Goal: Task Accomplishment & Management: Use online tool/utility

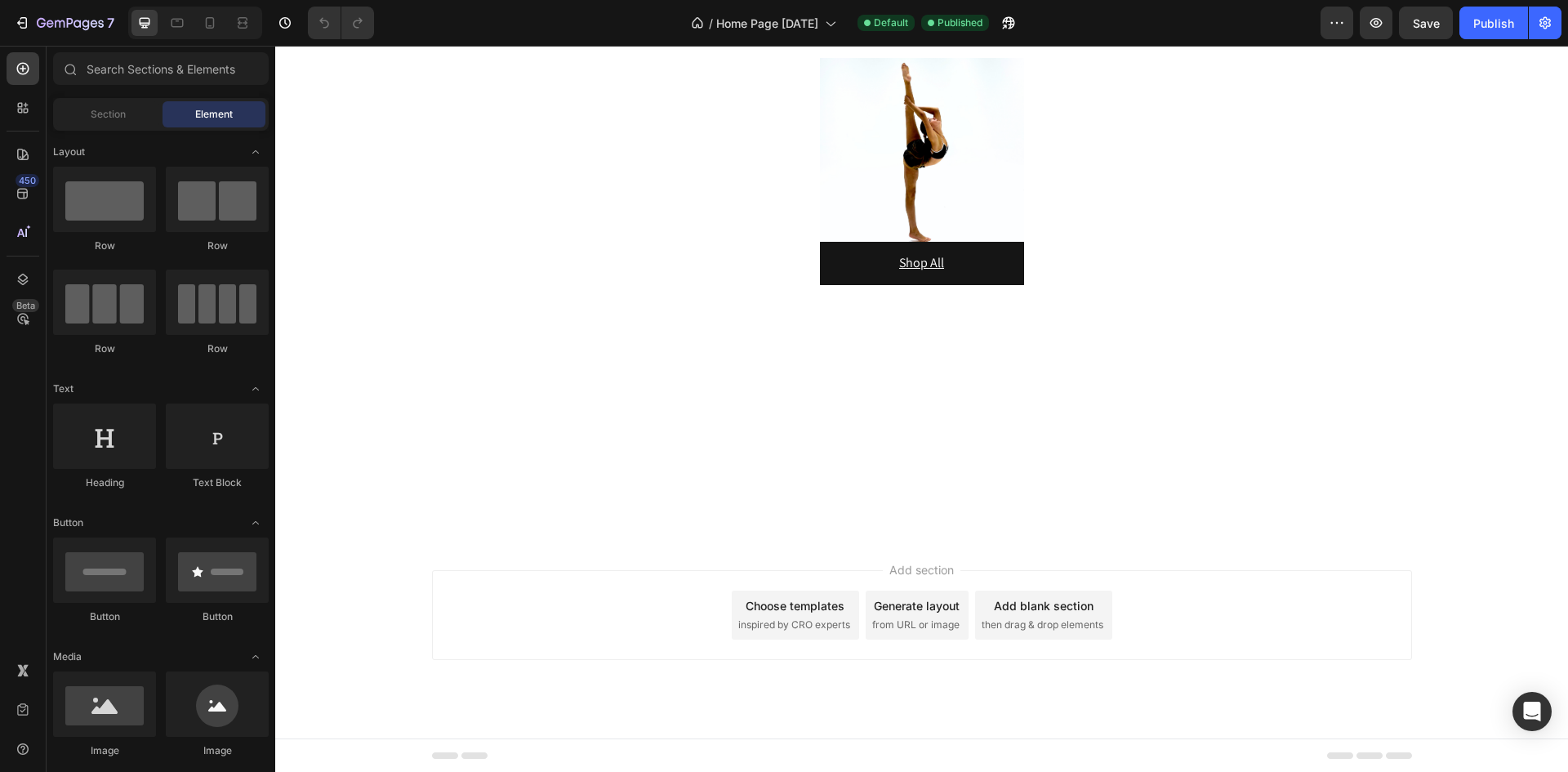
scroll to position [543, 0]
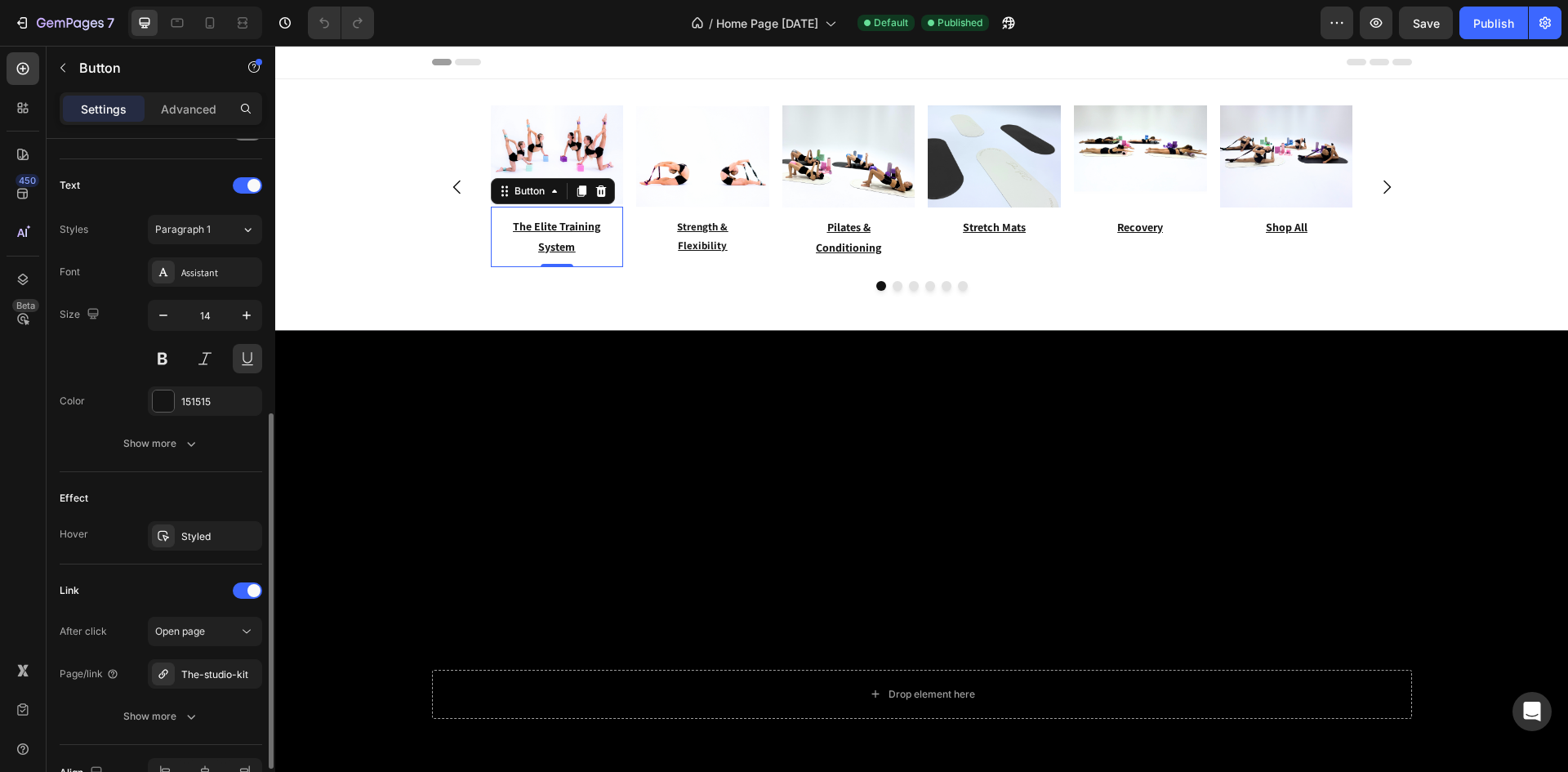
scroll to position [527, 0]
click at [199, 672] on div "The-studio-kit" at bounding box center [205, 672] width 47 height 15
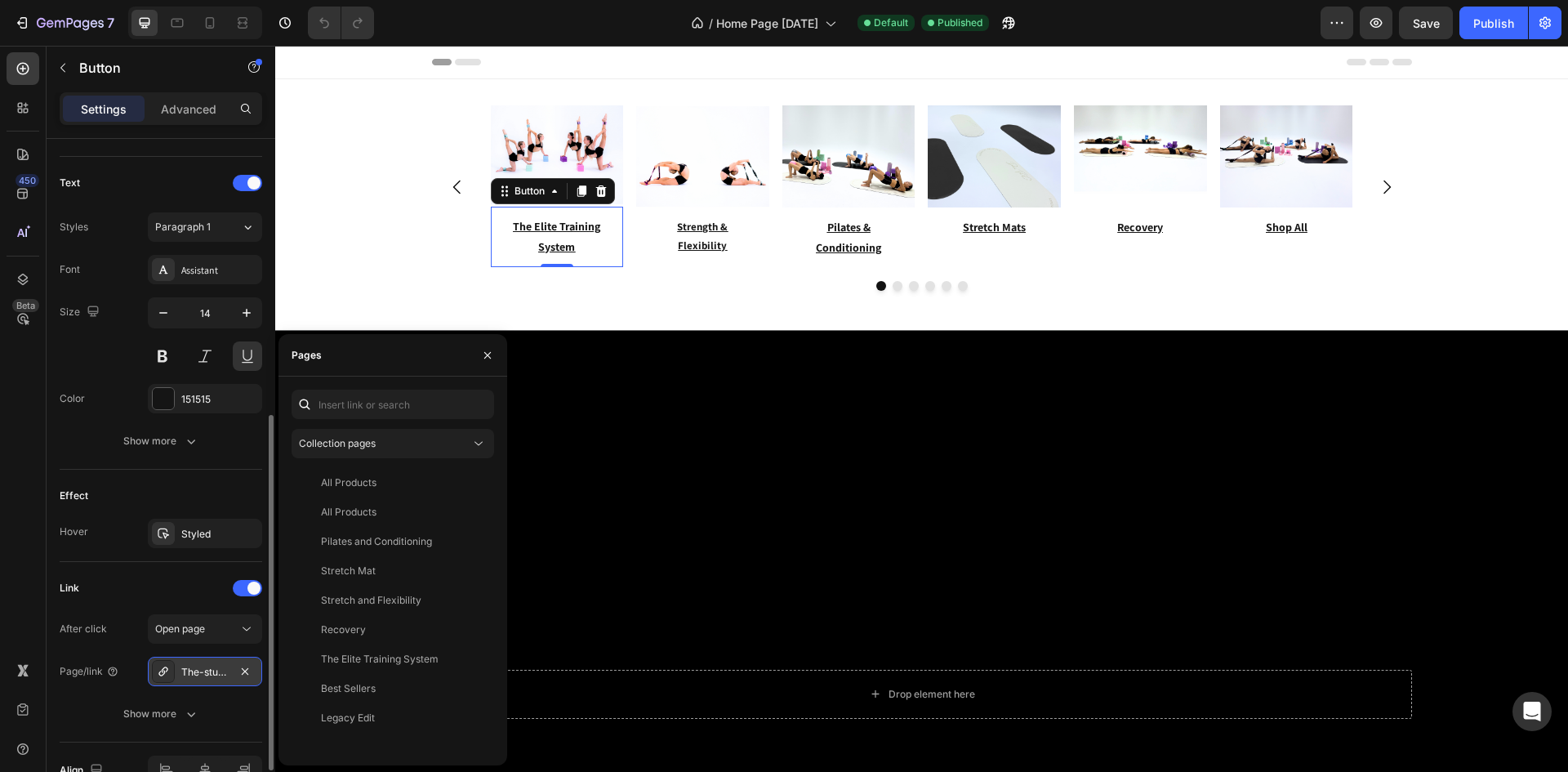
click at [254, 672] on div "The-studio-kit" at bounding box center [205, 671] width 114 height 29
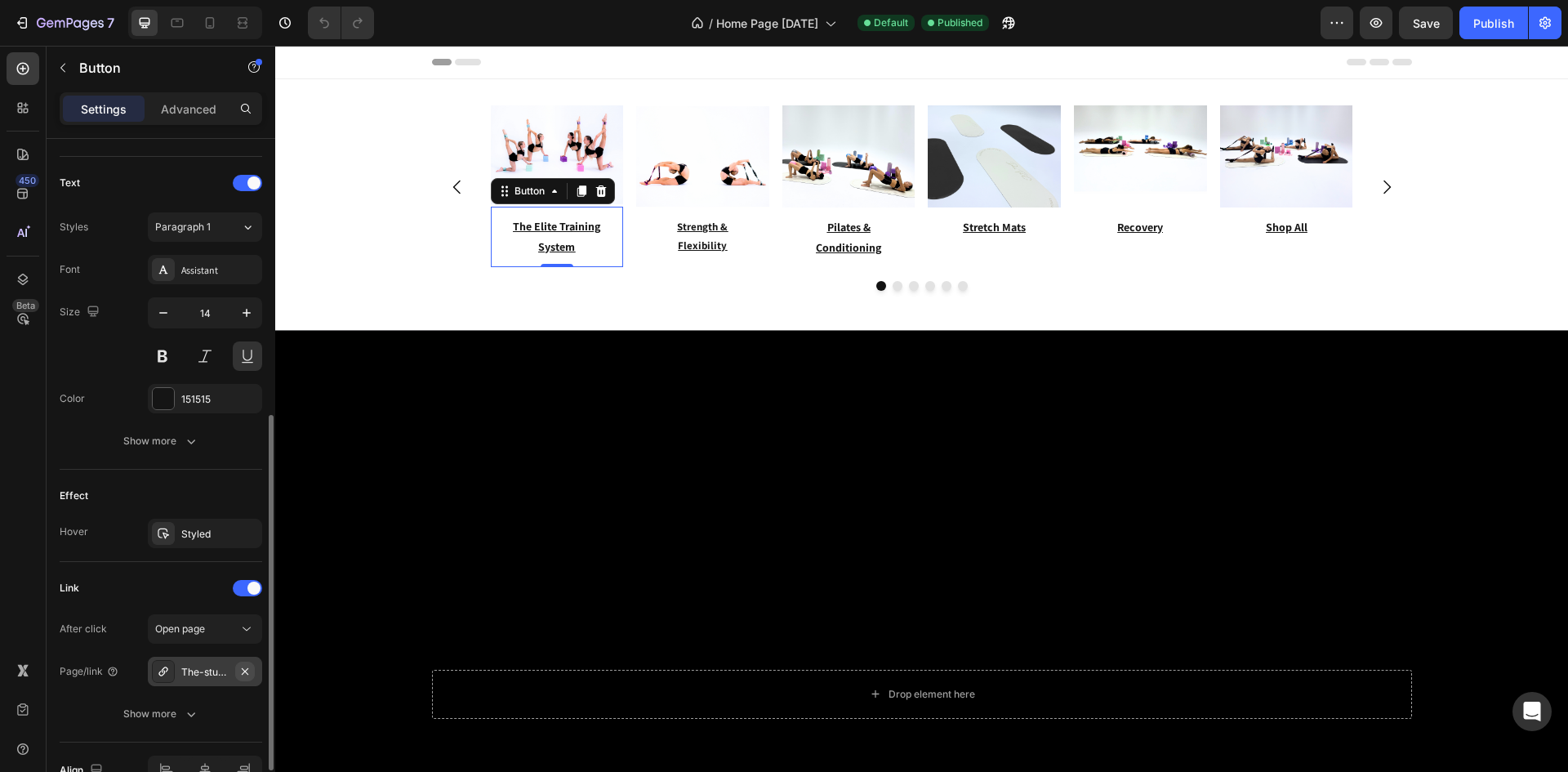
click at [239, 675] on icon "button" at bounding box center [245, 672] width 13 height 13
click at [212, 667] on div "Add..." at bounding box center [220, 672] width 77 height 15
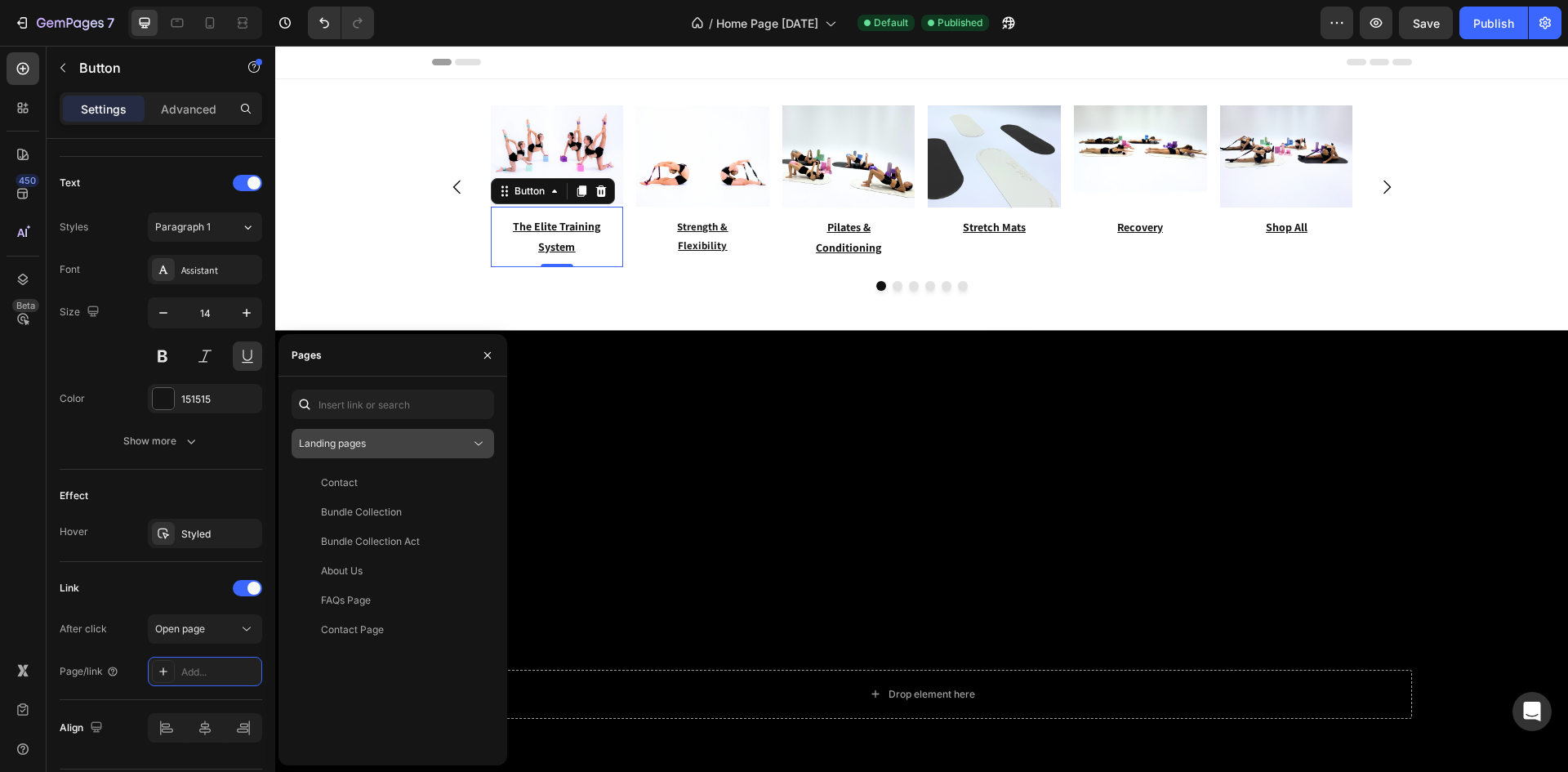
click at [375, 438] on div "Landing pages" at bounding box center [385, 444] width 172 height 15
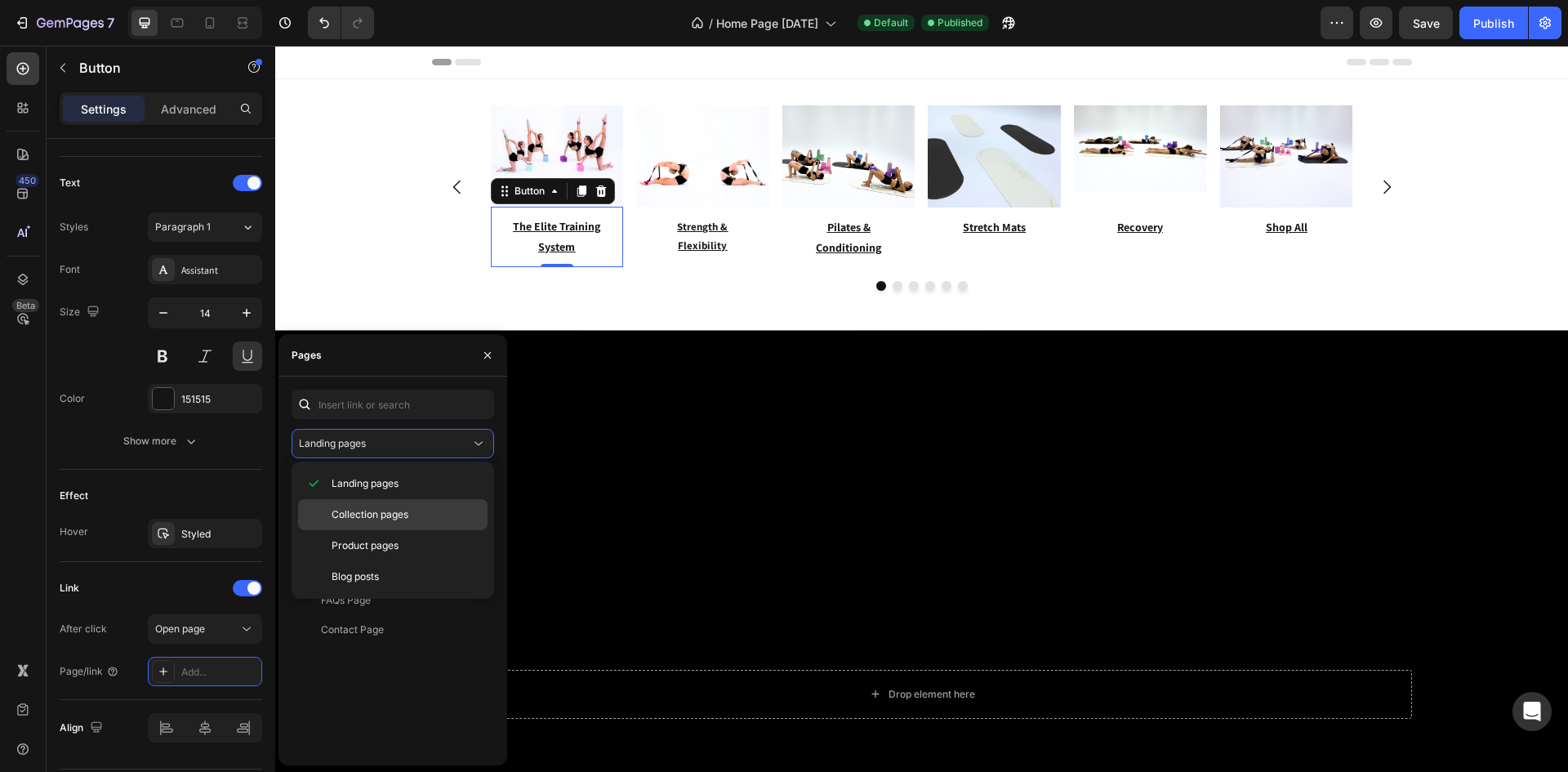
click at [375, 517] on span "Collection pages" at bounding box center [370, 515] width 77 height 15
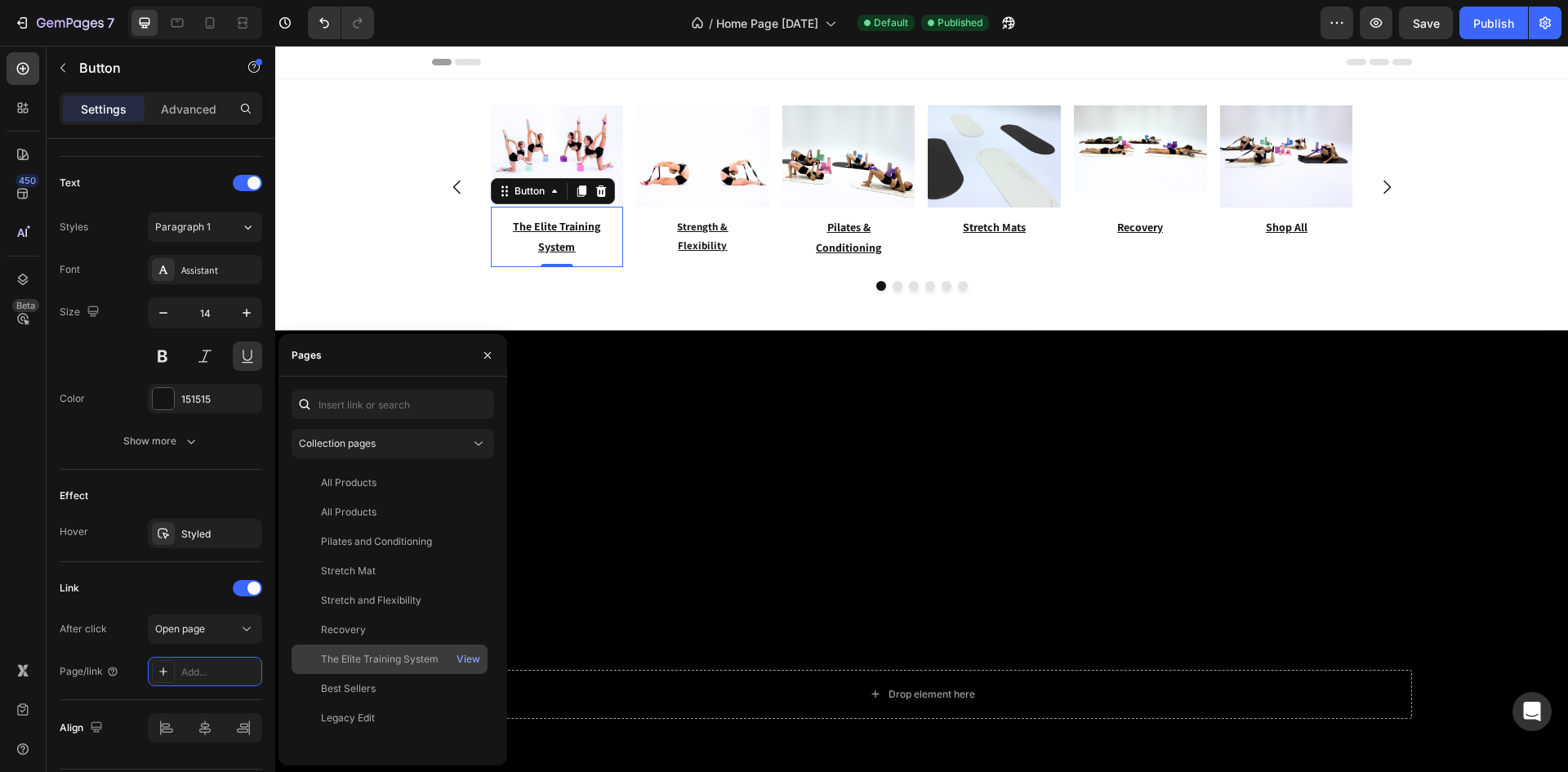
click at [371, 653] on div "The Elite Training System" at bounding box center [380, 659] width 118 height 15
click at [489, 358] on icon "button" at bounding box center [487, 356] width 13 height 13
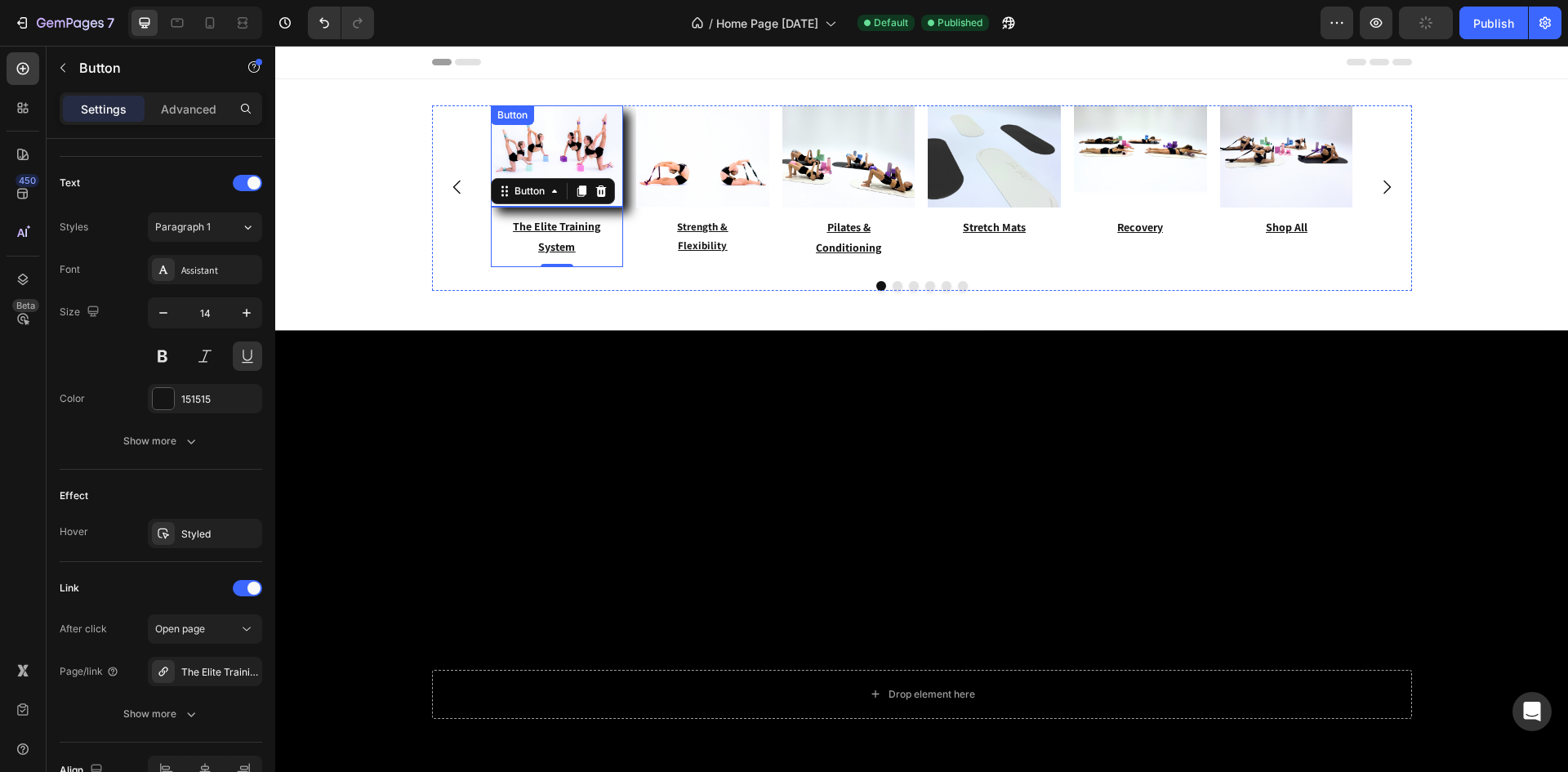
click at [552, 162] on link at bounding box center [557, 156] width 133 height 101
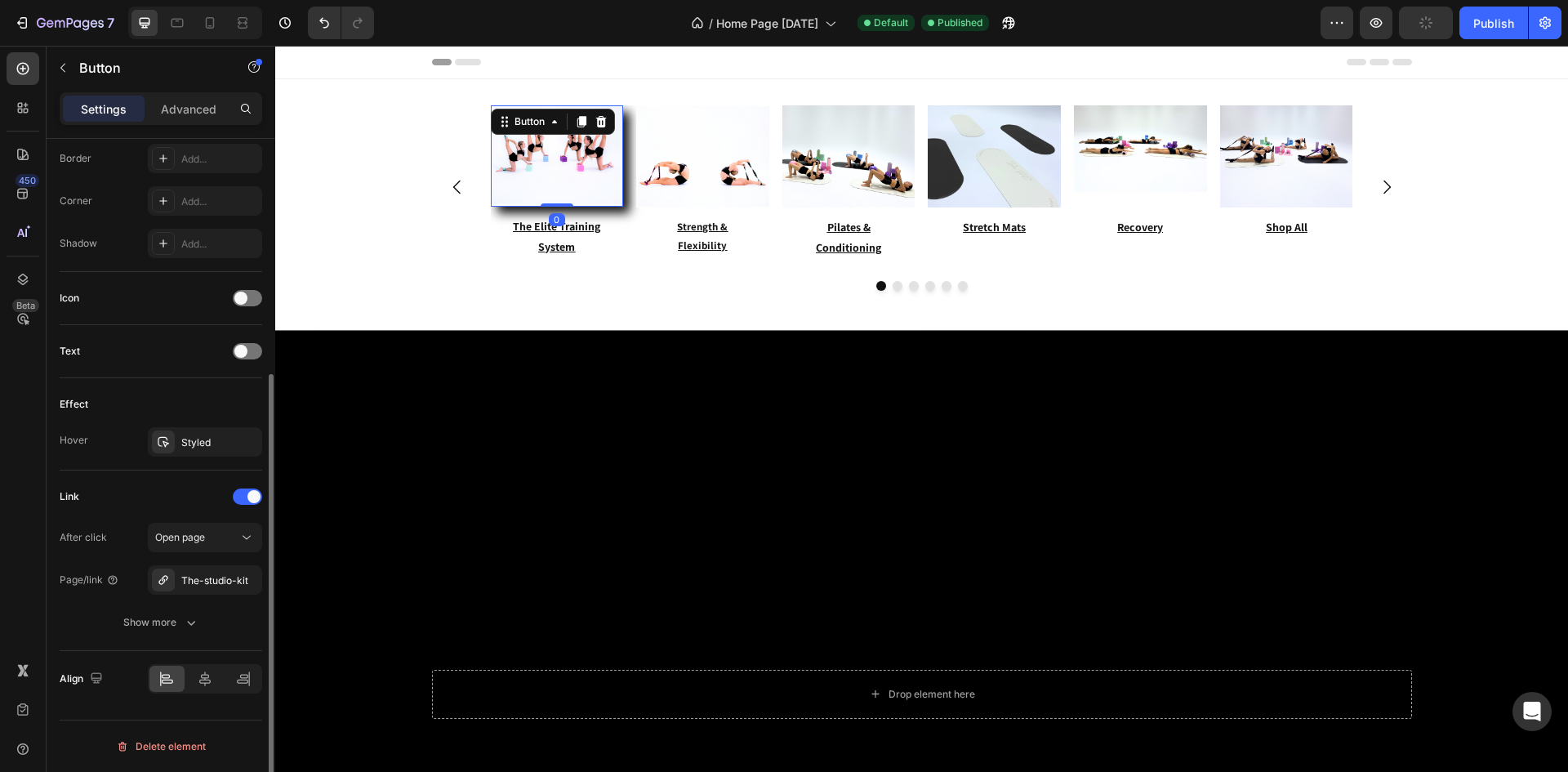
scroll to position [359, 0]
click at [219, 595] on div "After click Open page Page/link The-studio-kit Show more" at bounding box center [161, 580] width 202 height 114
click at [220, 589] on div "The-studio-kit" at bounding box center [205, 580] width 114 height 29
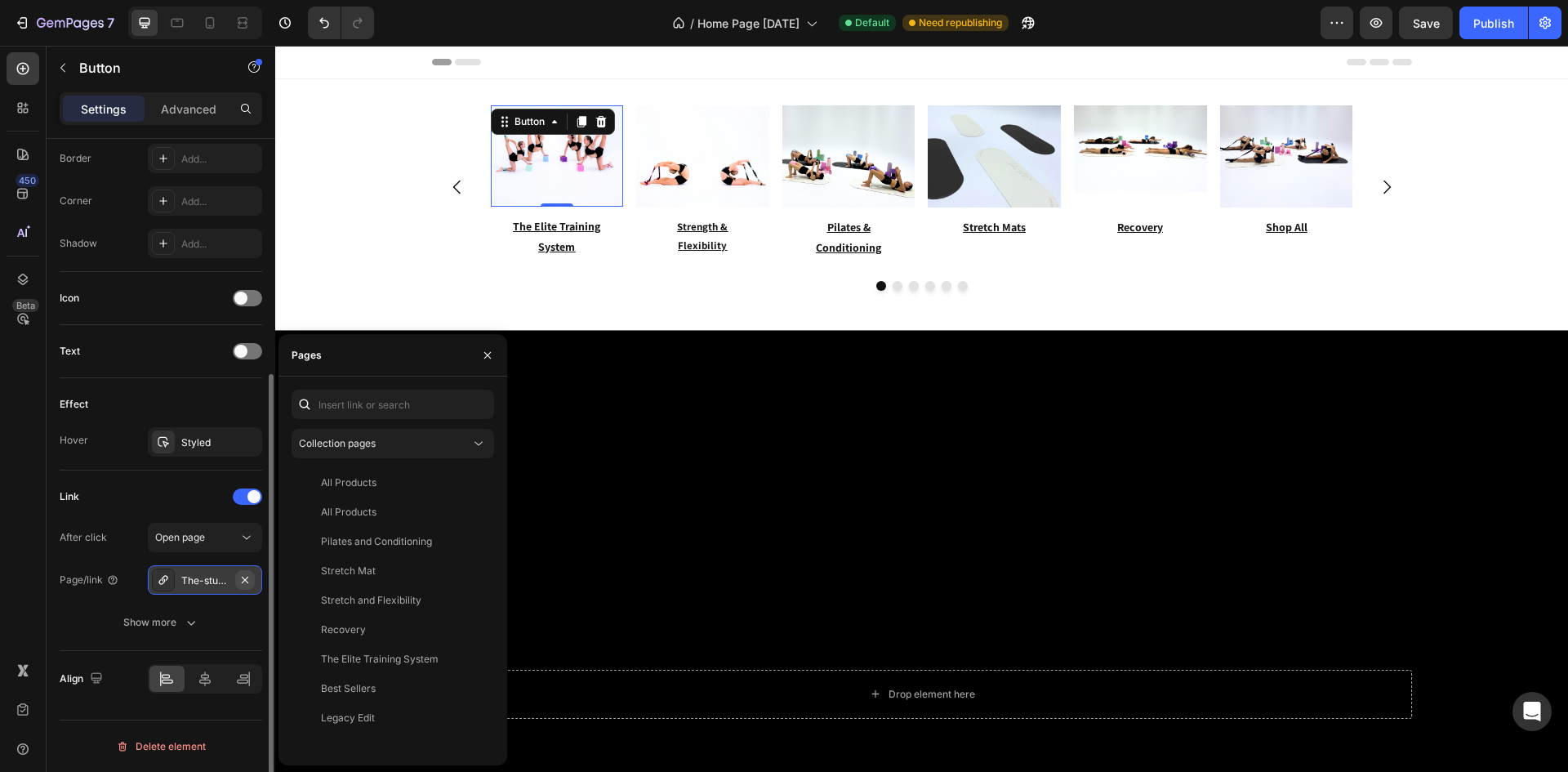
click at [241, 580] on icon "button" at bounding box center [245, 580] width 13 height 13
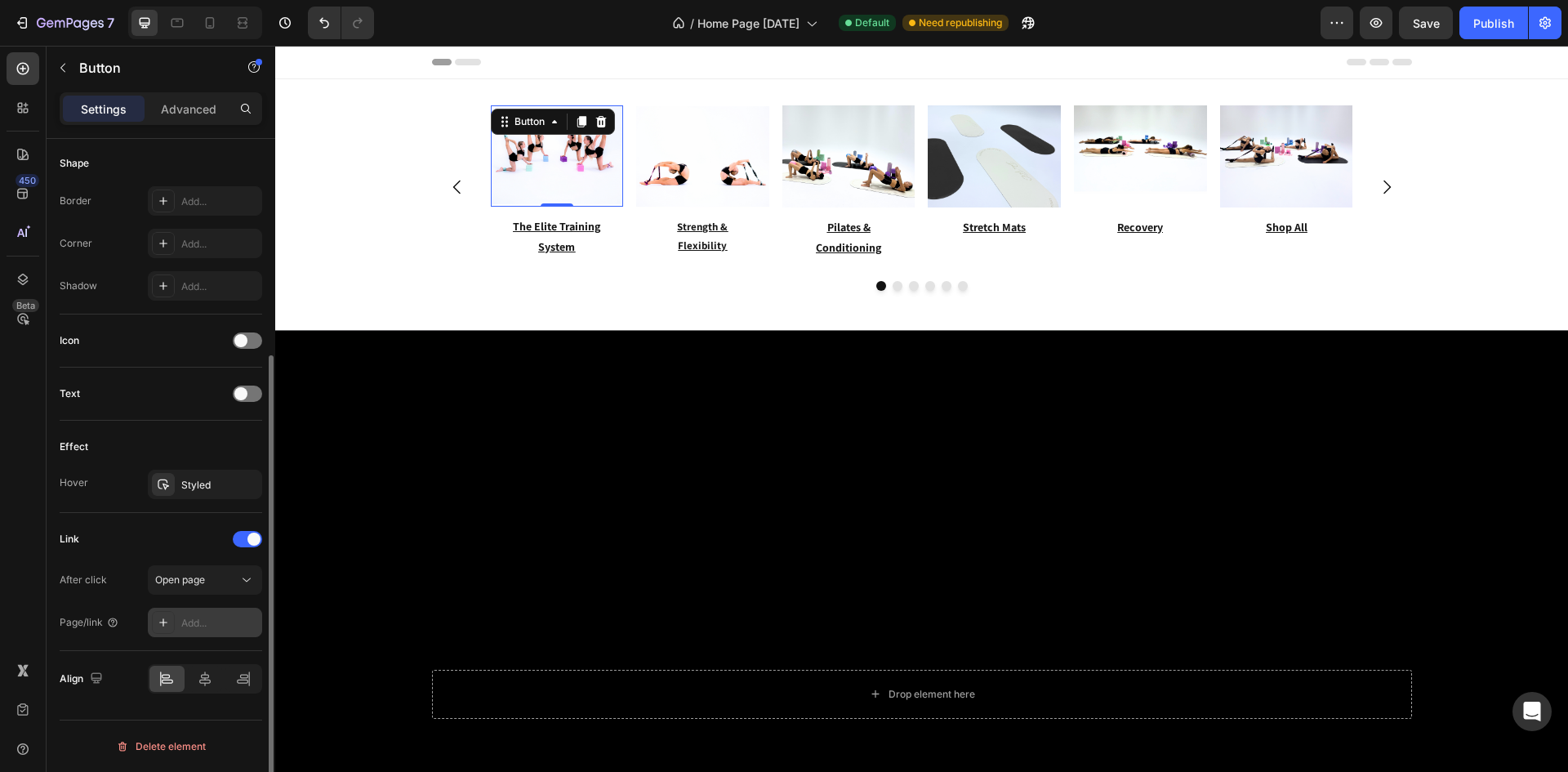
scroll to position [317, 0]
click at [232, 616] on div "Add..." at bounding box center [220, 624] width 77 height 15
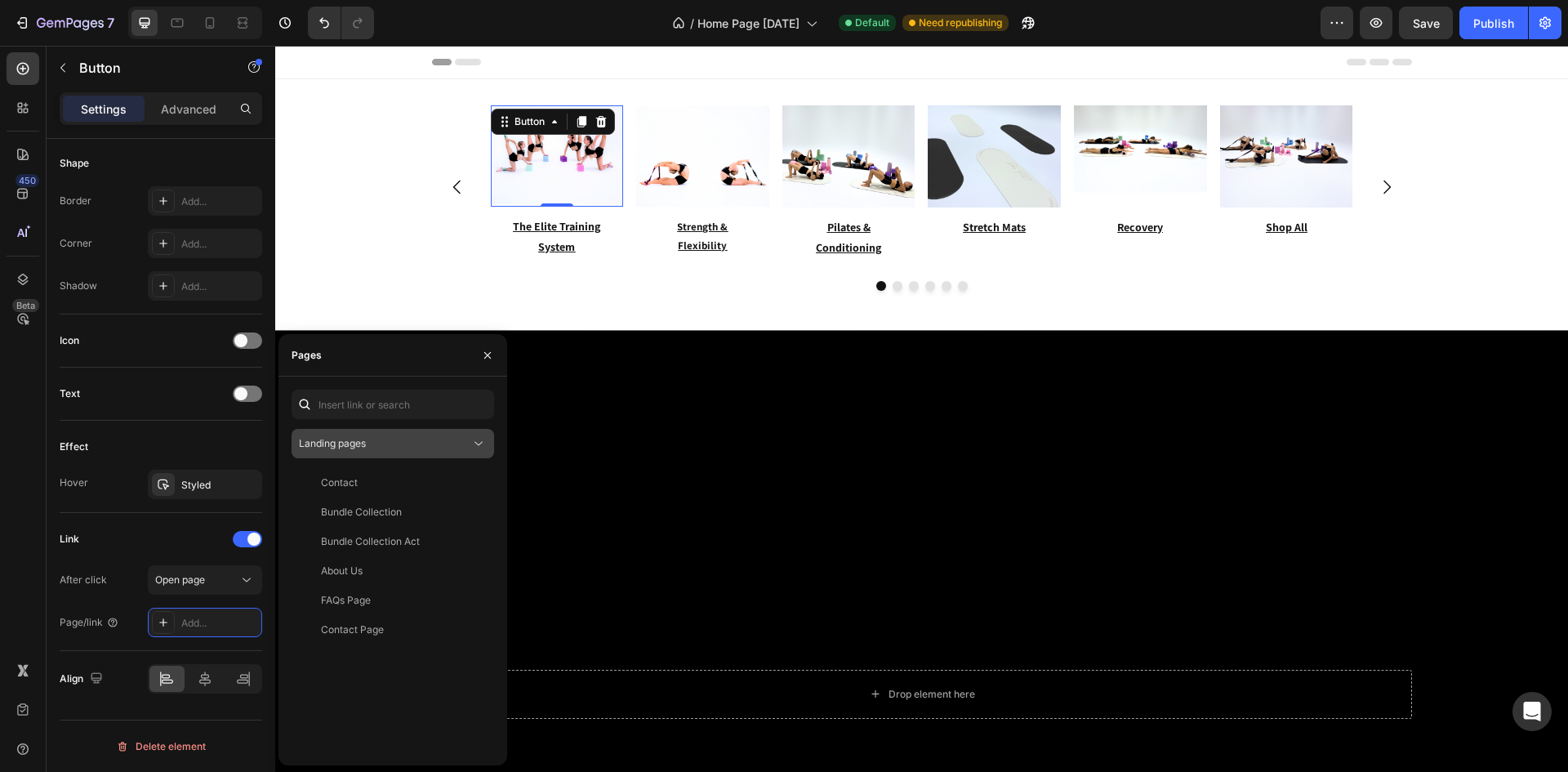
click at [399, 442] on div "Landing pages" at bounding box center [385, 444] width 172 height 15
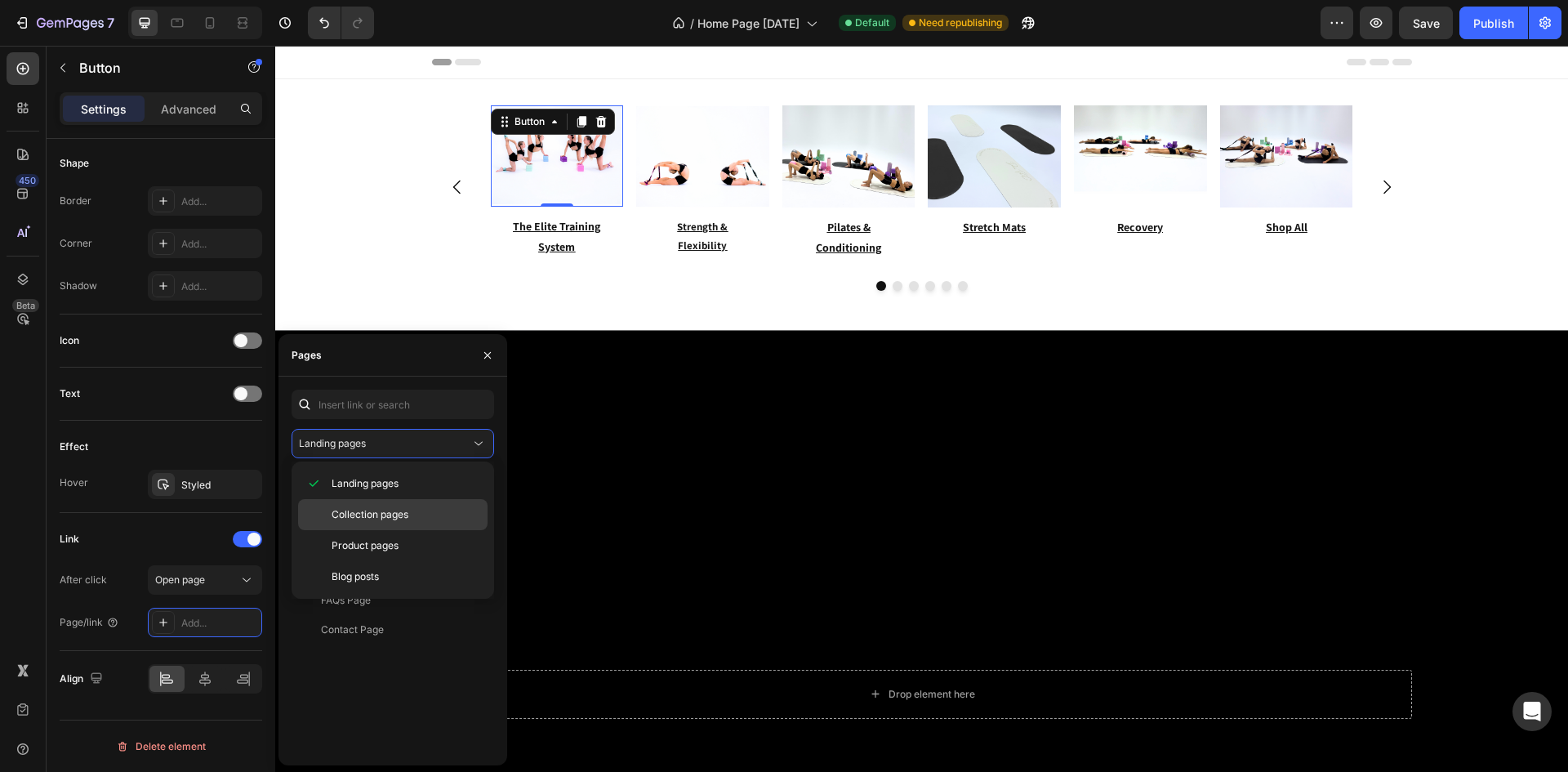
click at [394, 512] on span "Collection pages" at bounding box center [370, 515] width 77 height 15
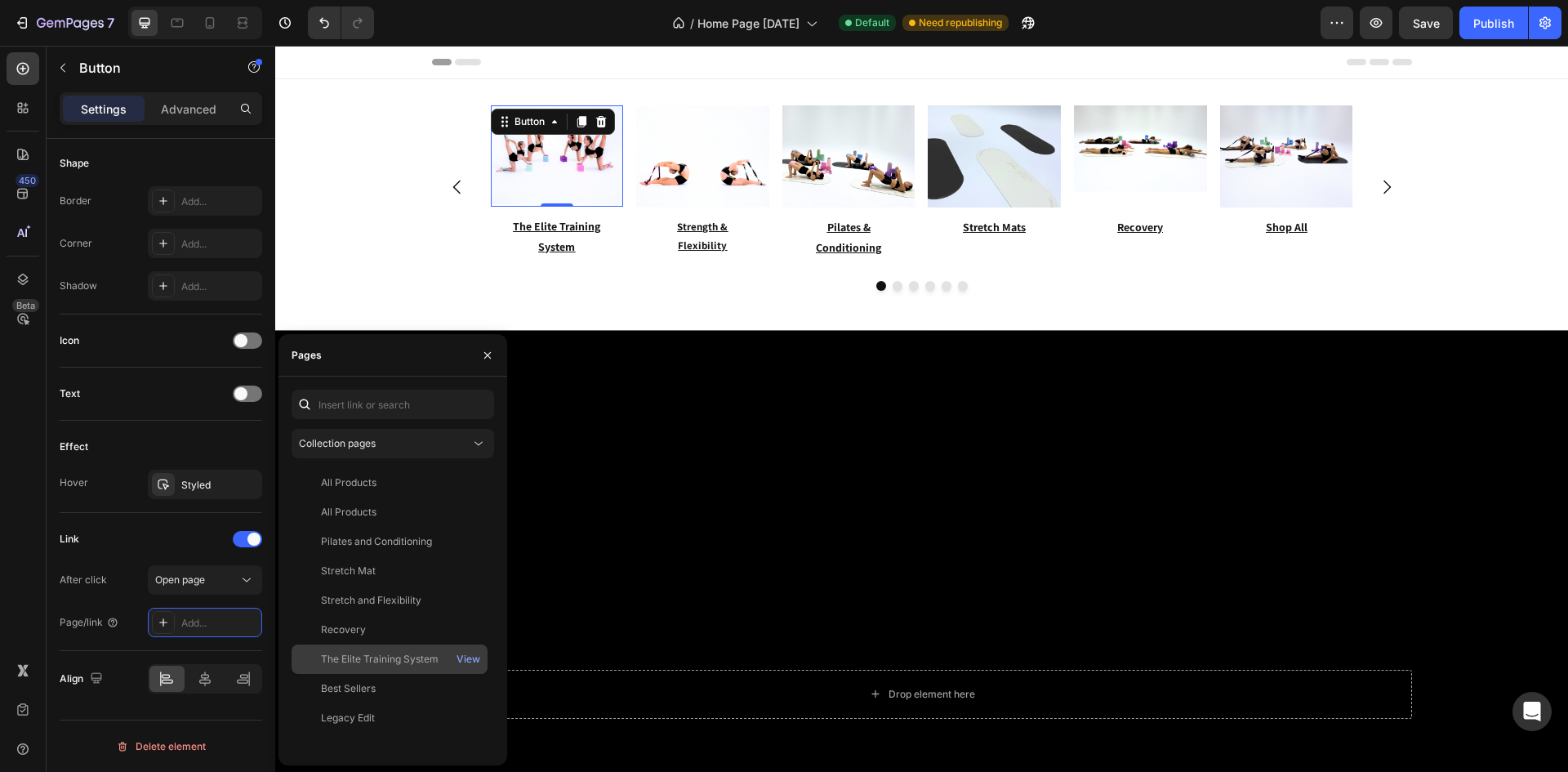
click at [390, 653] on div "The Elite Training System" at bounding box center [380, 659] width 118 height 15
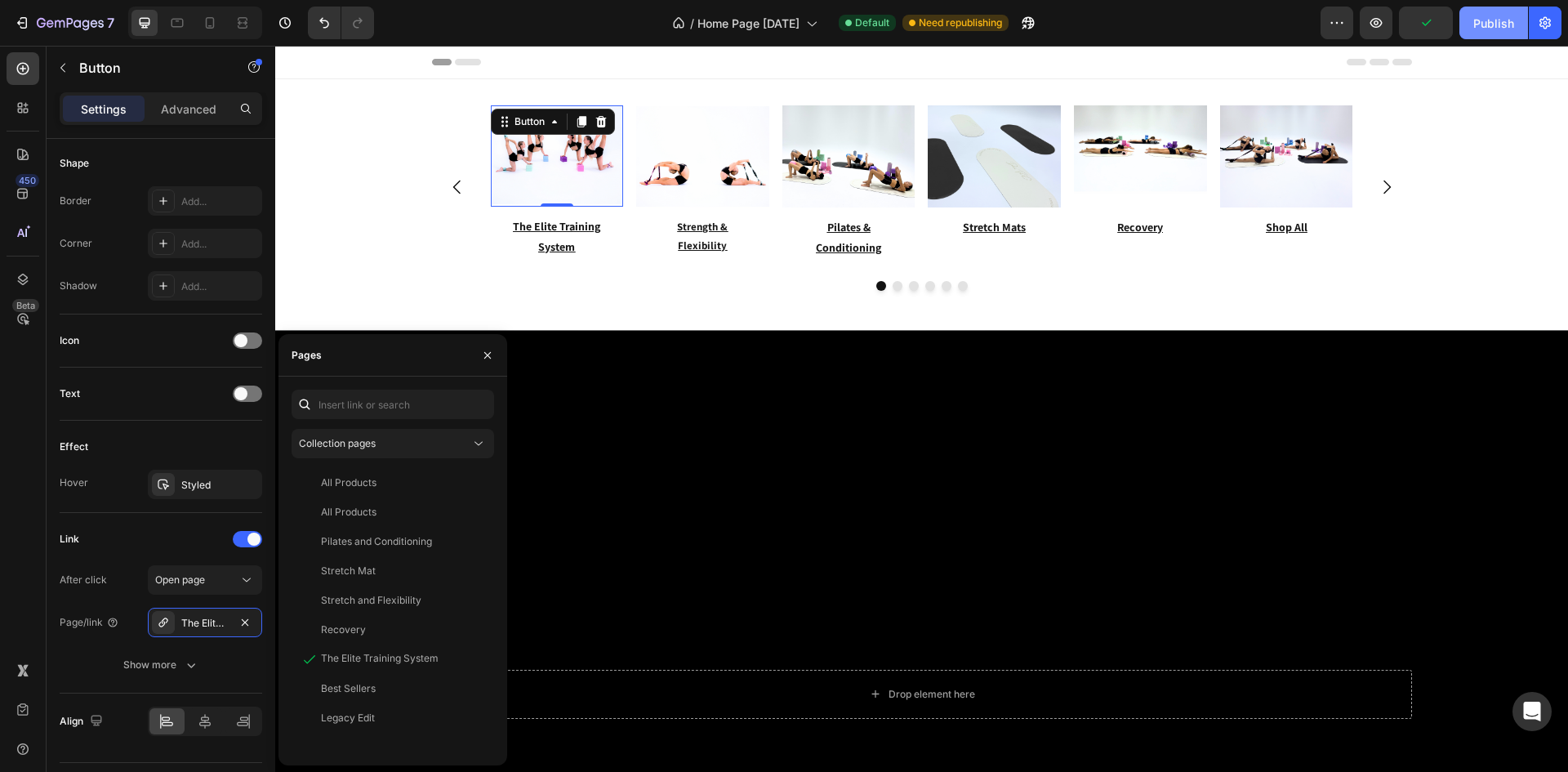
click at [1483, 24] on div "Publish" at bounding box center [1493, 23] width 41 height 17
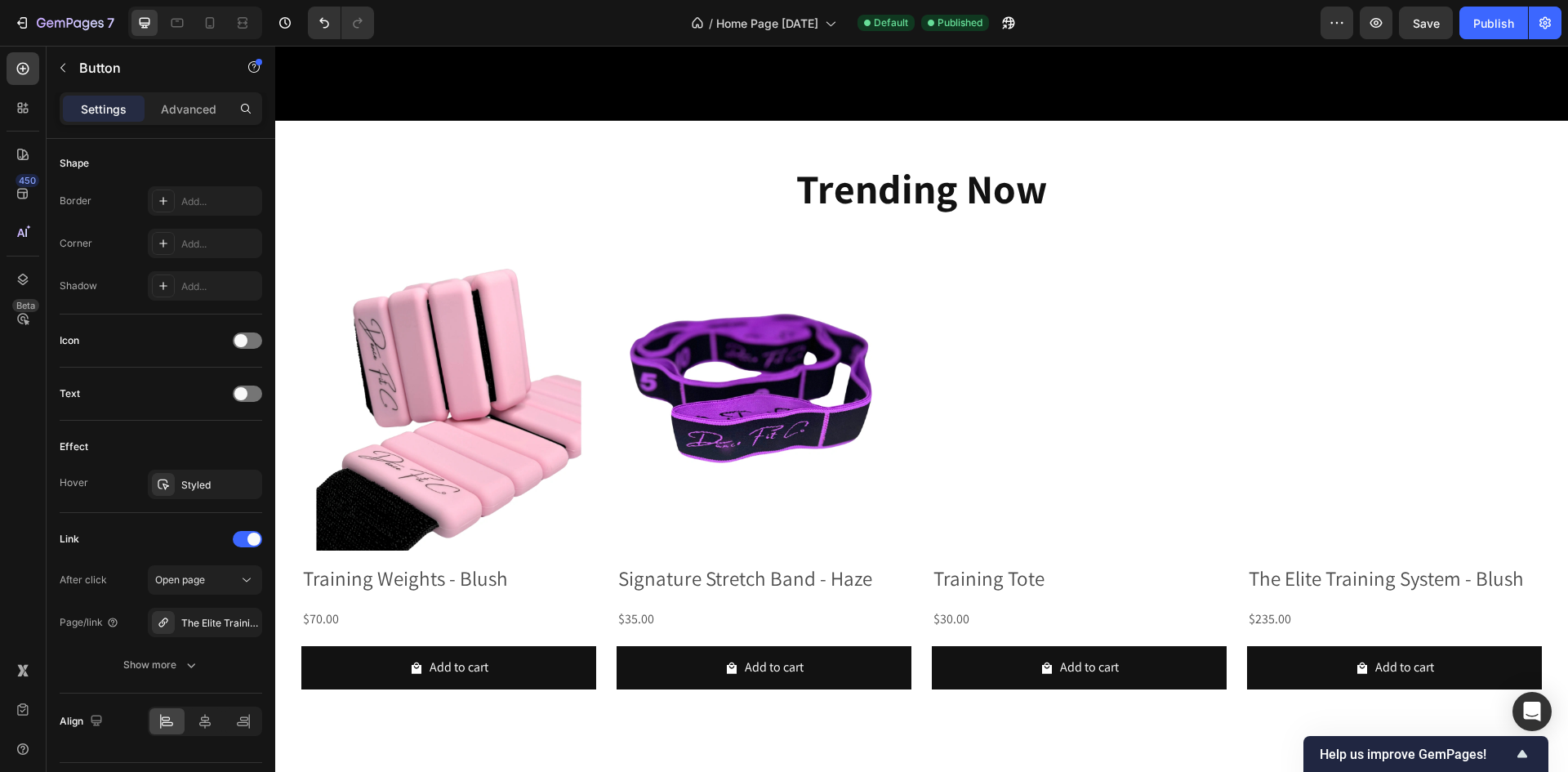
scroll to position [970, 0]
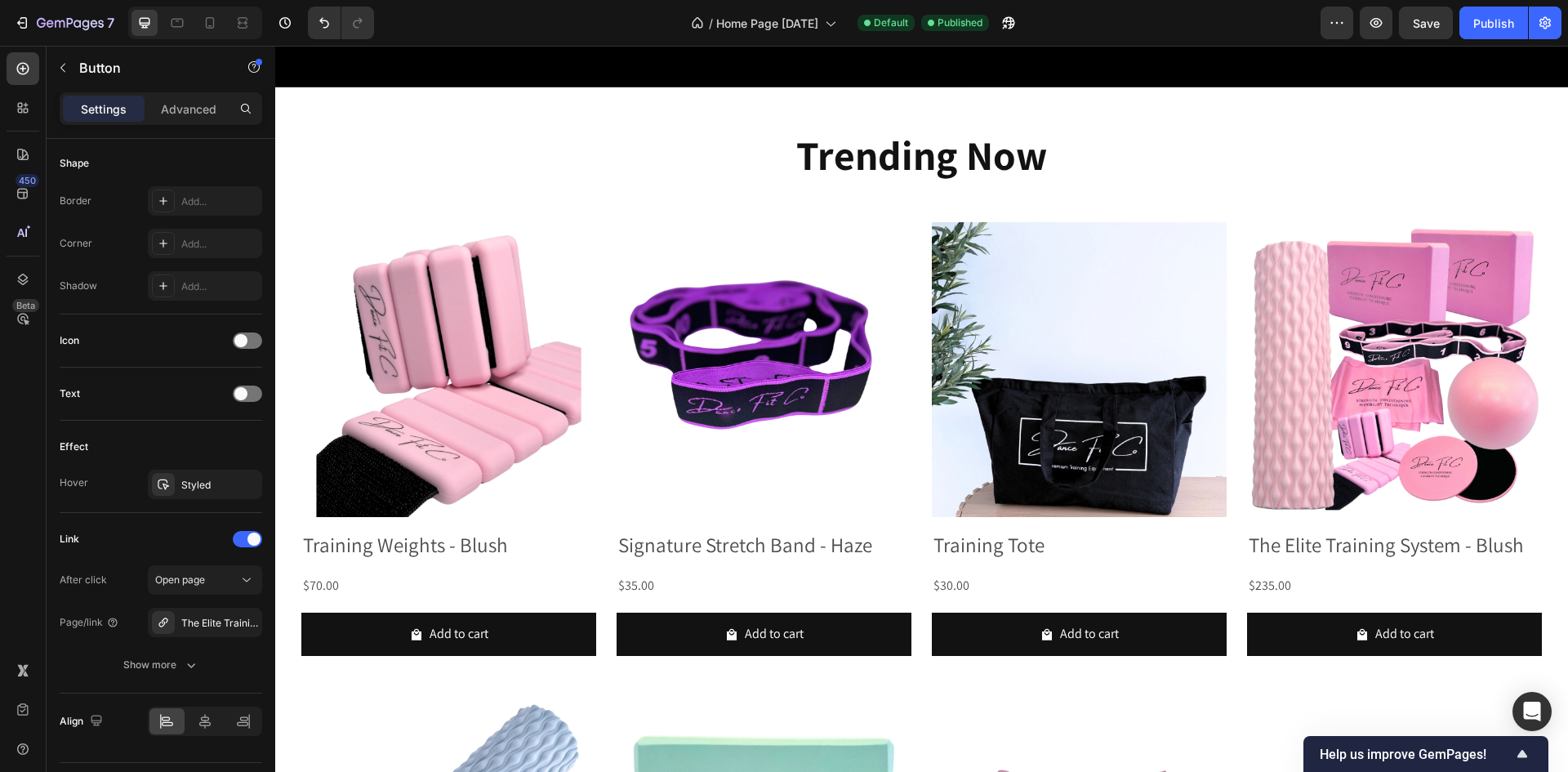
click at [570, 365] on img at bounding box center [449, 370] width 295 height 295
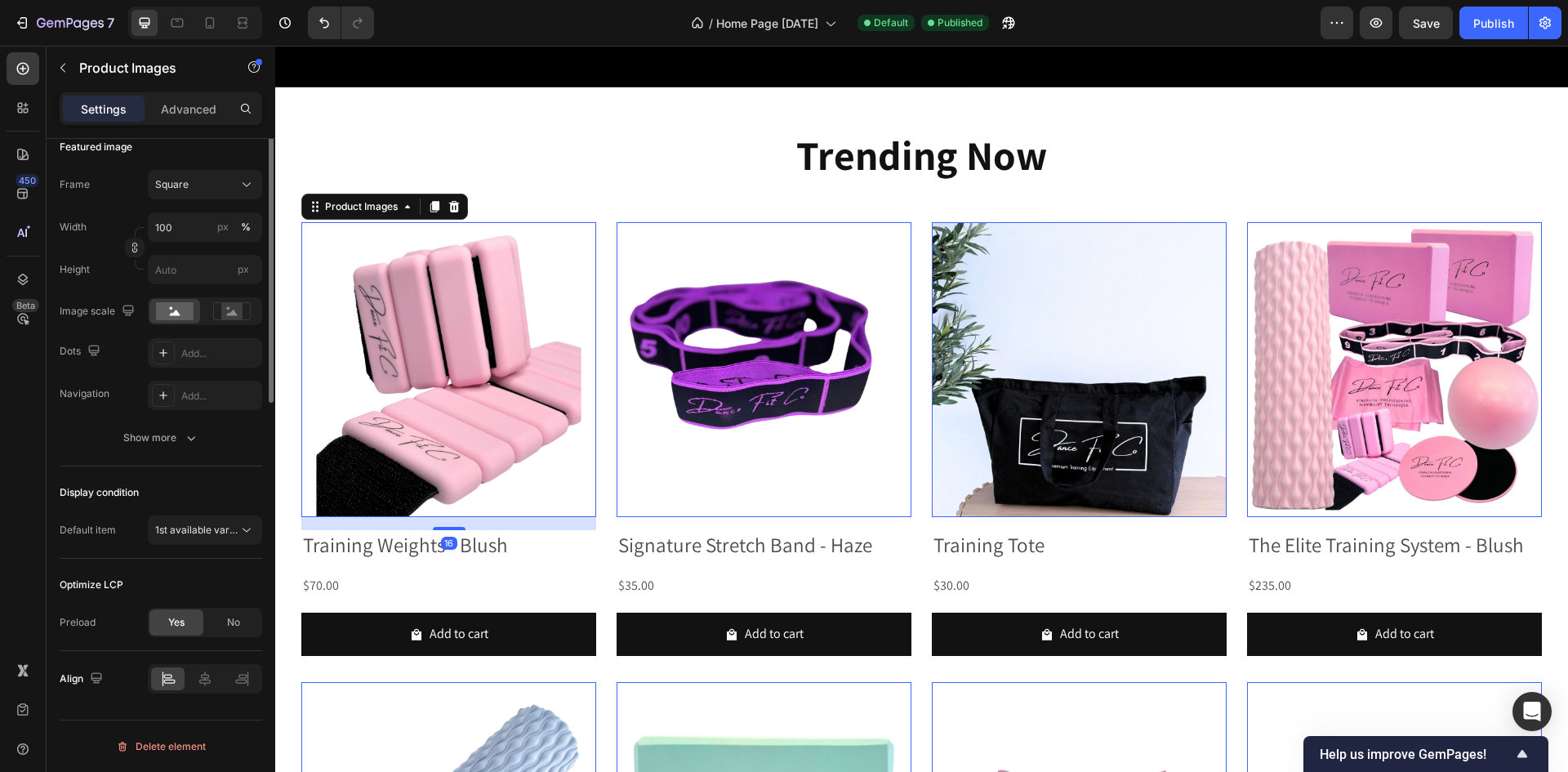
scroll to position [0, 0]
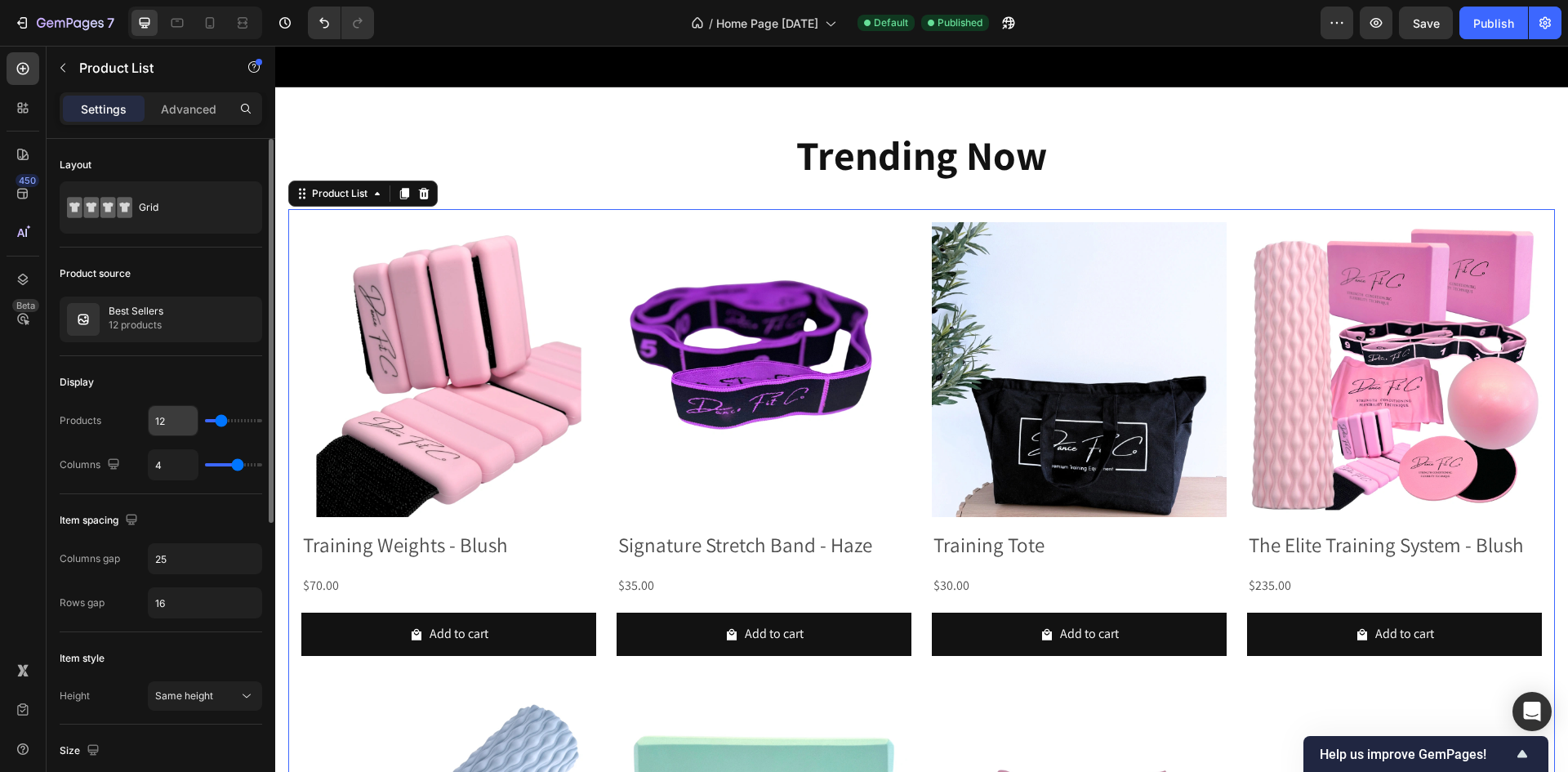
click at [184, 424] on input "12" at bounding box center [172, 420] width 49 height 29
type input "8"
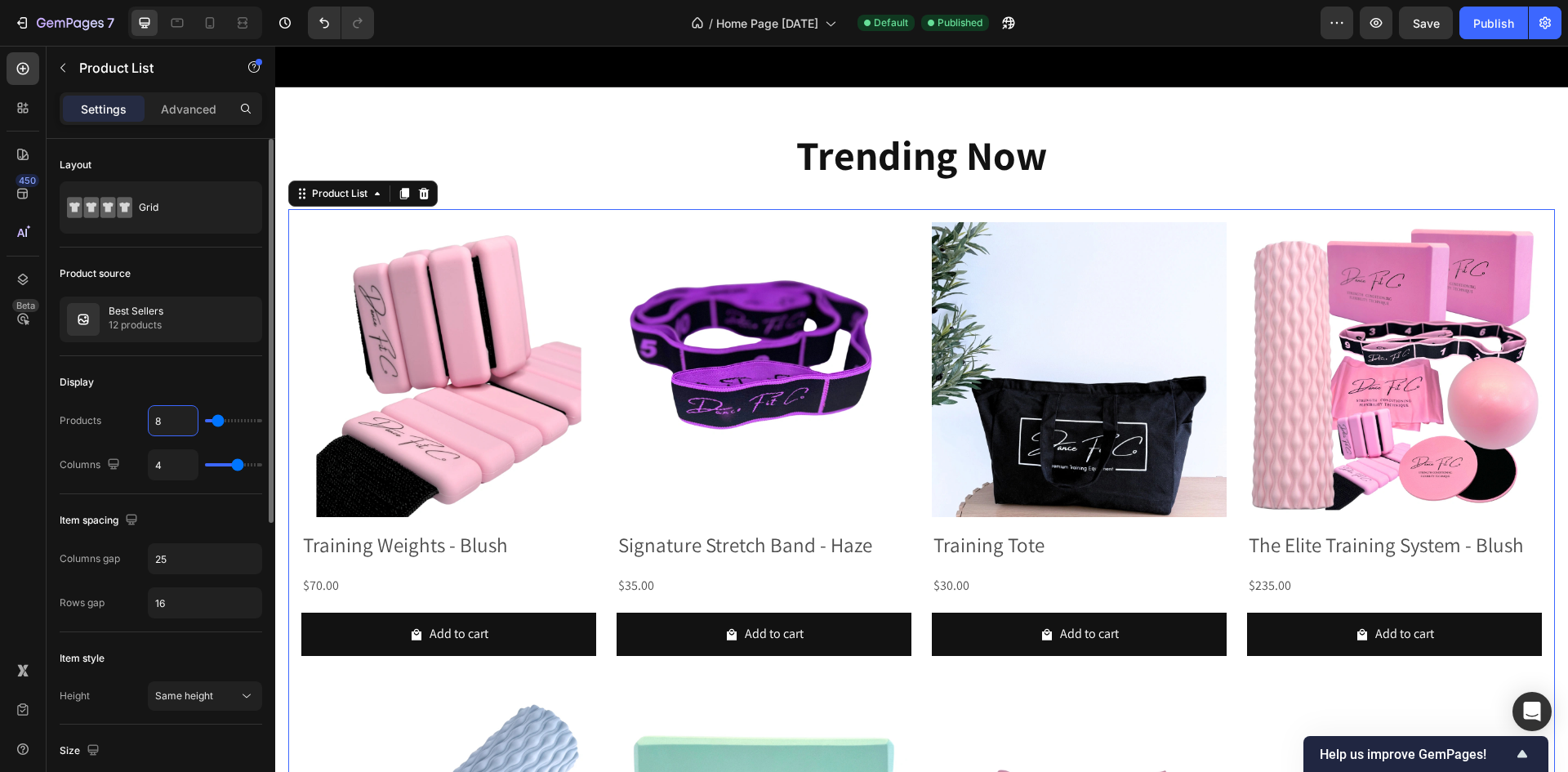
click at [213, 392] on div "Display" at bounding box center [161, 382] width 202 height 27
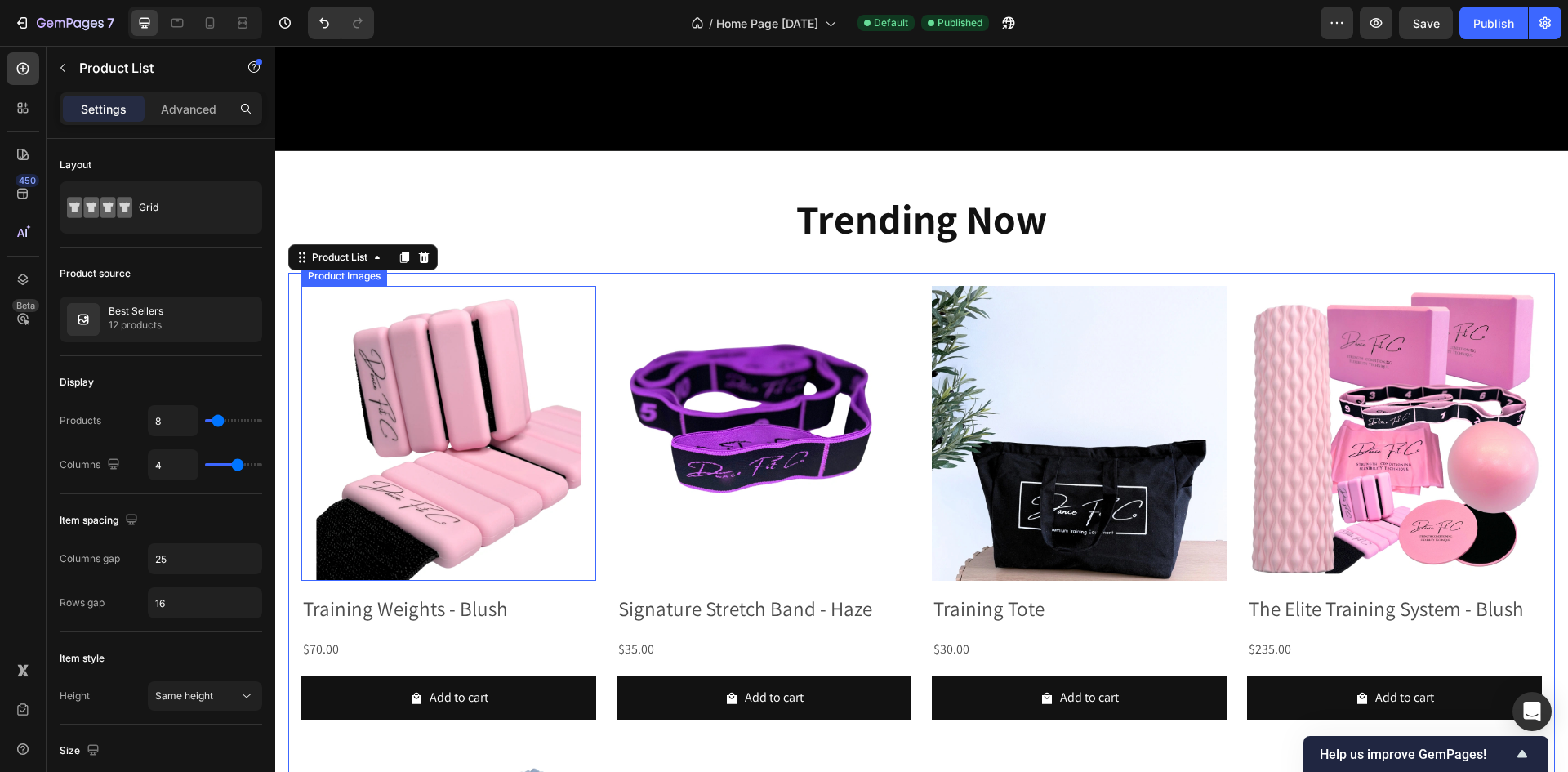
scroll to position [906, 0]
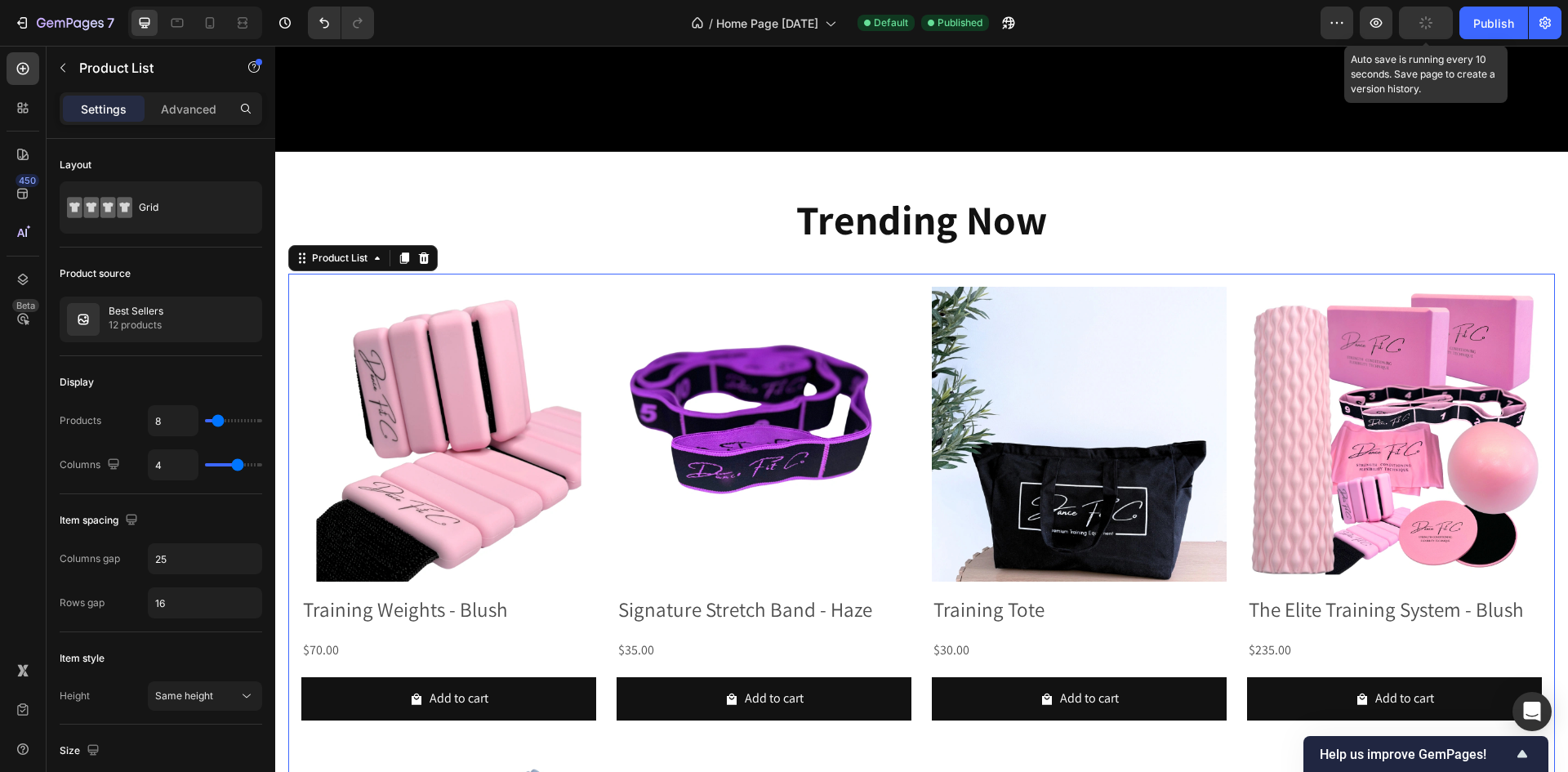
click at [1411, 19] on button "button" at bounding box center [1425, 22] width 54 height 32
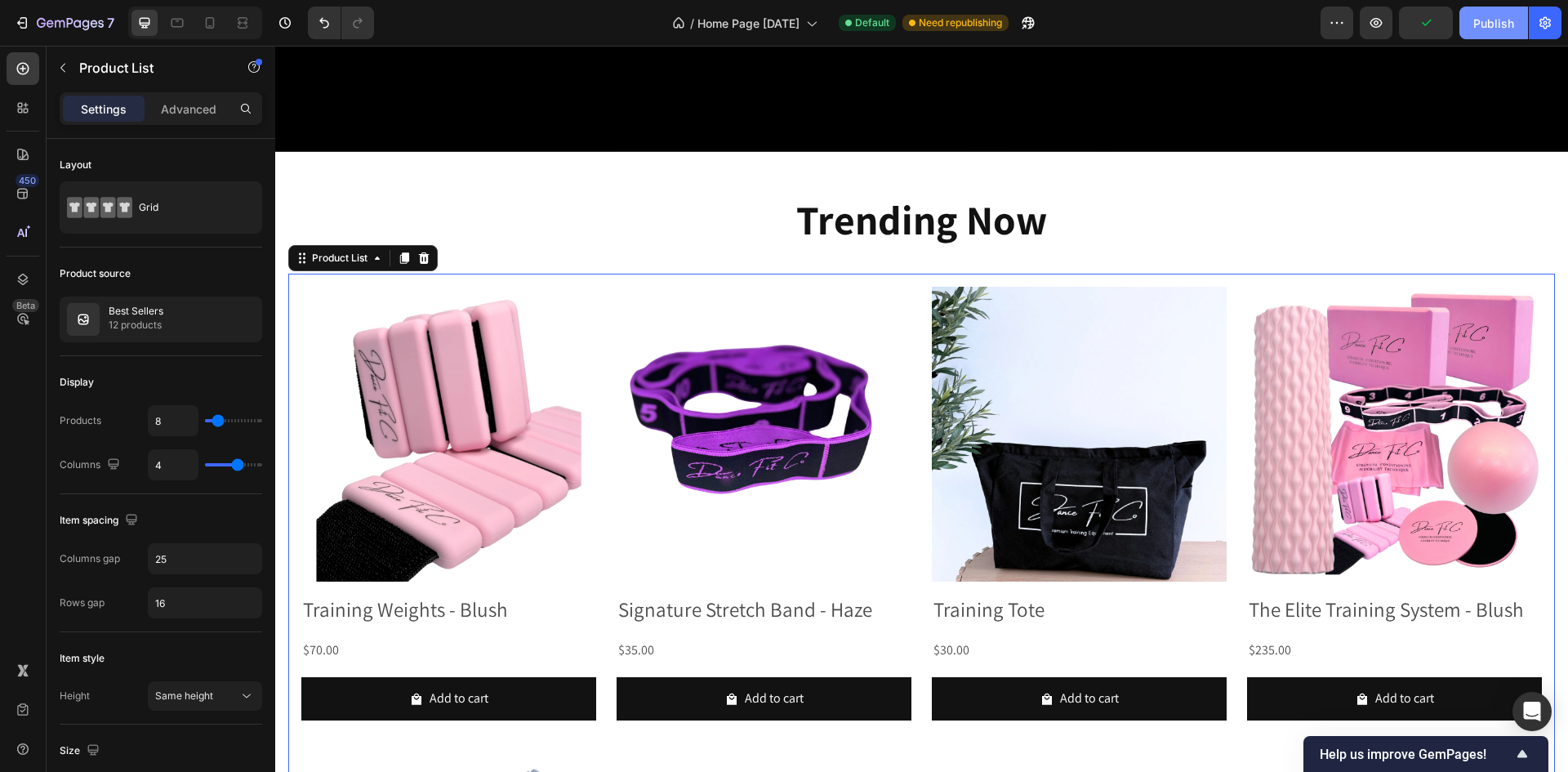
click at [1481, 24] on div "Publish" at bounding box center [1493, 23] width 41 height 17
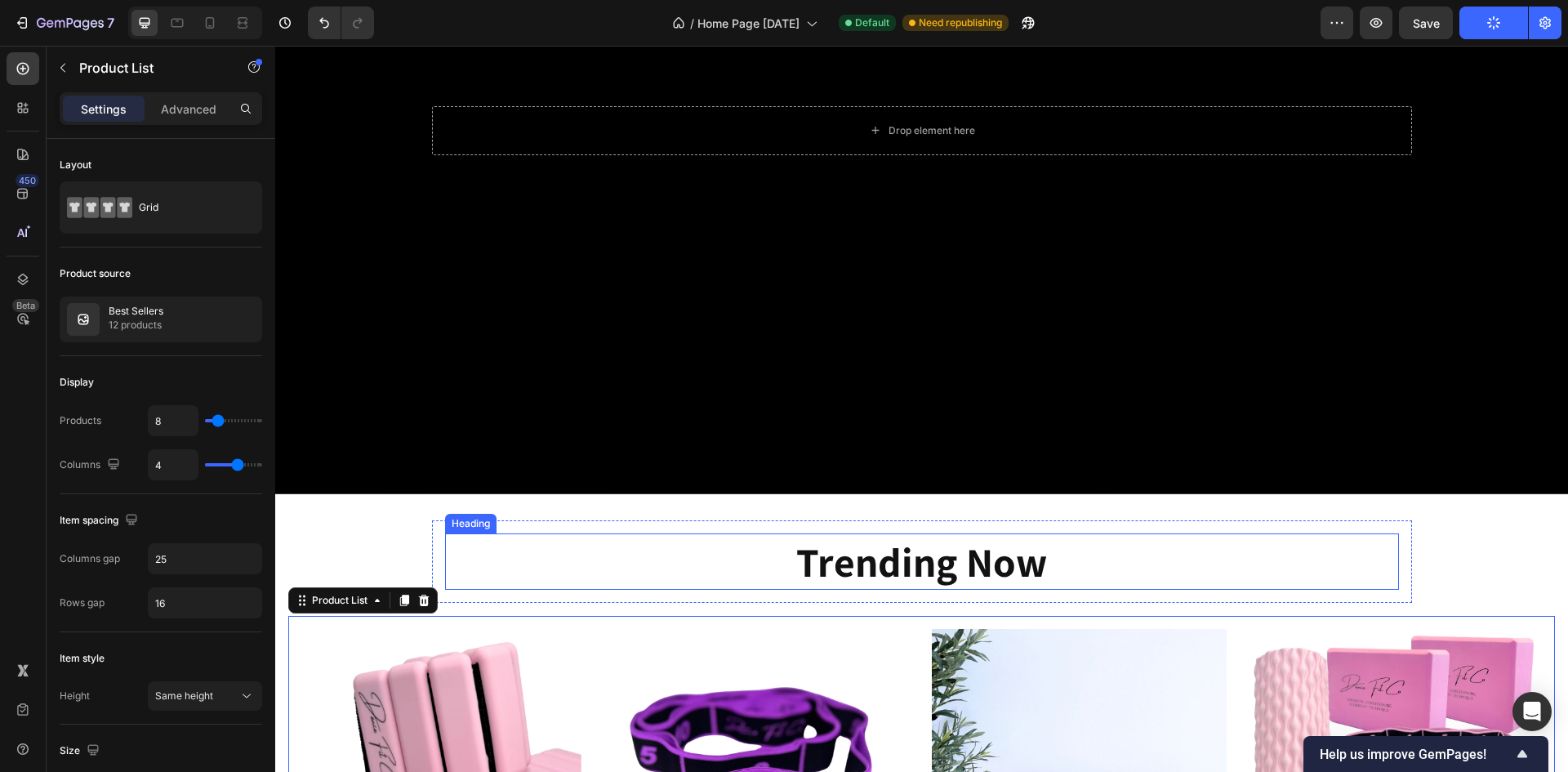
scroll to position [559, 0]
